Goal: Navigation & Orientation: Find specific page/section

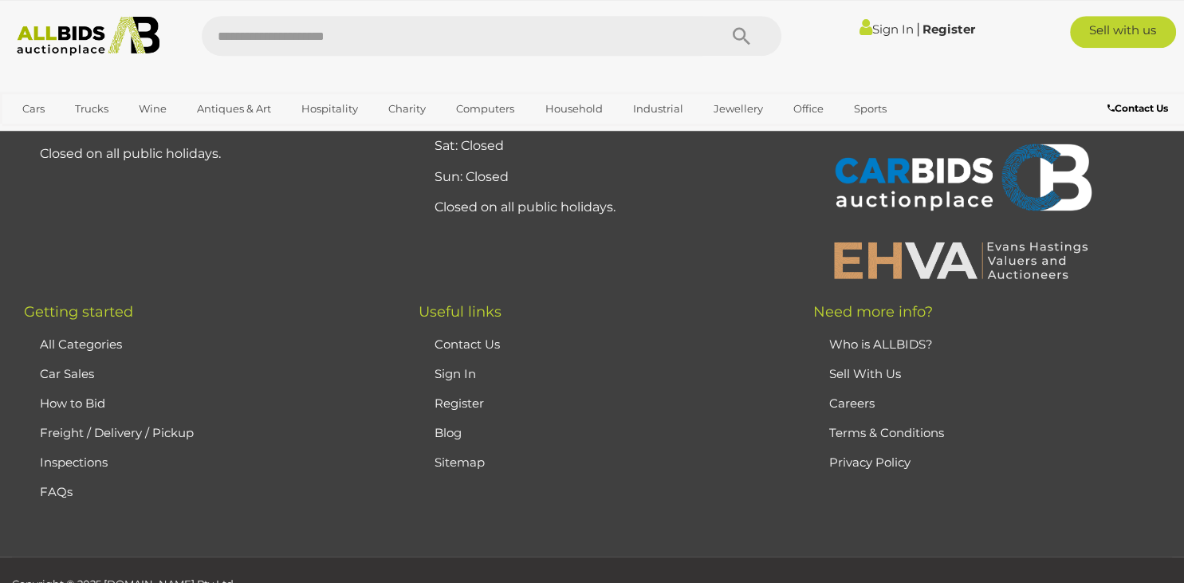
scroll to position [1094, 0]
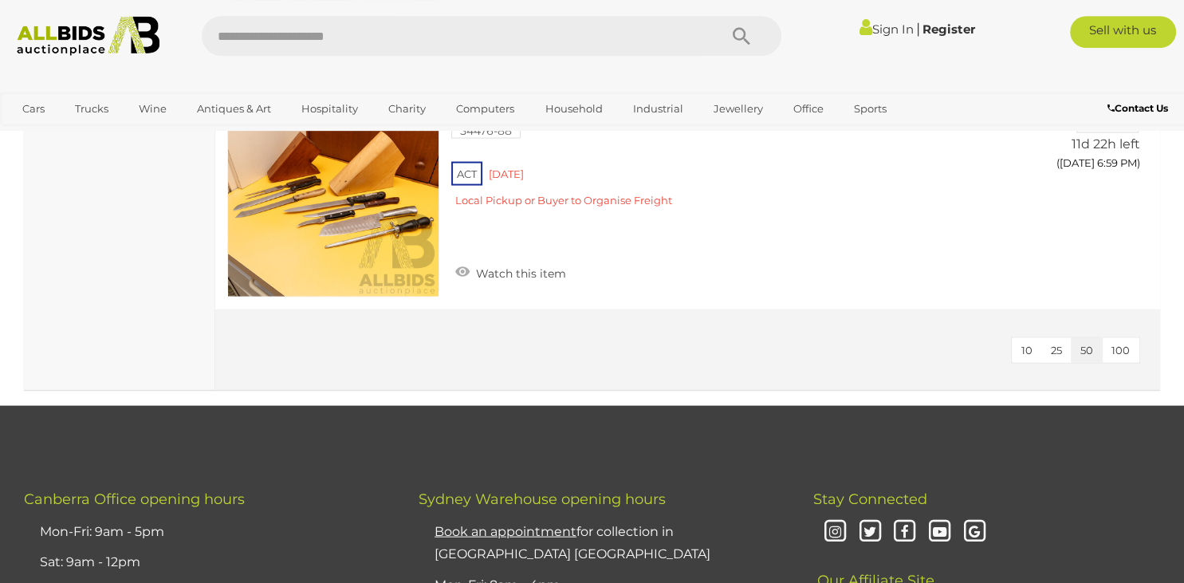
scroll to position [3200, 0]
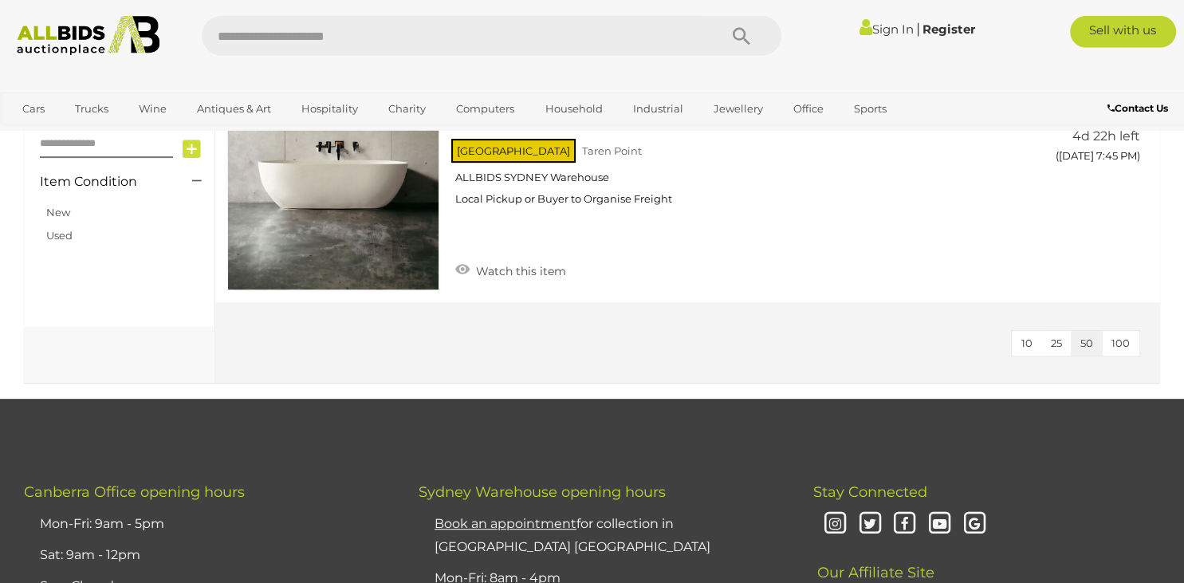
scroll to position [589, 0]
